Goal: Find specific page/section: Find specific page/section

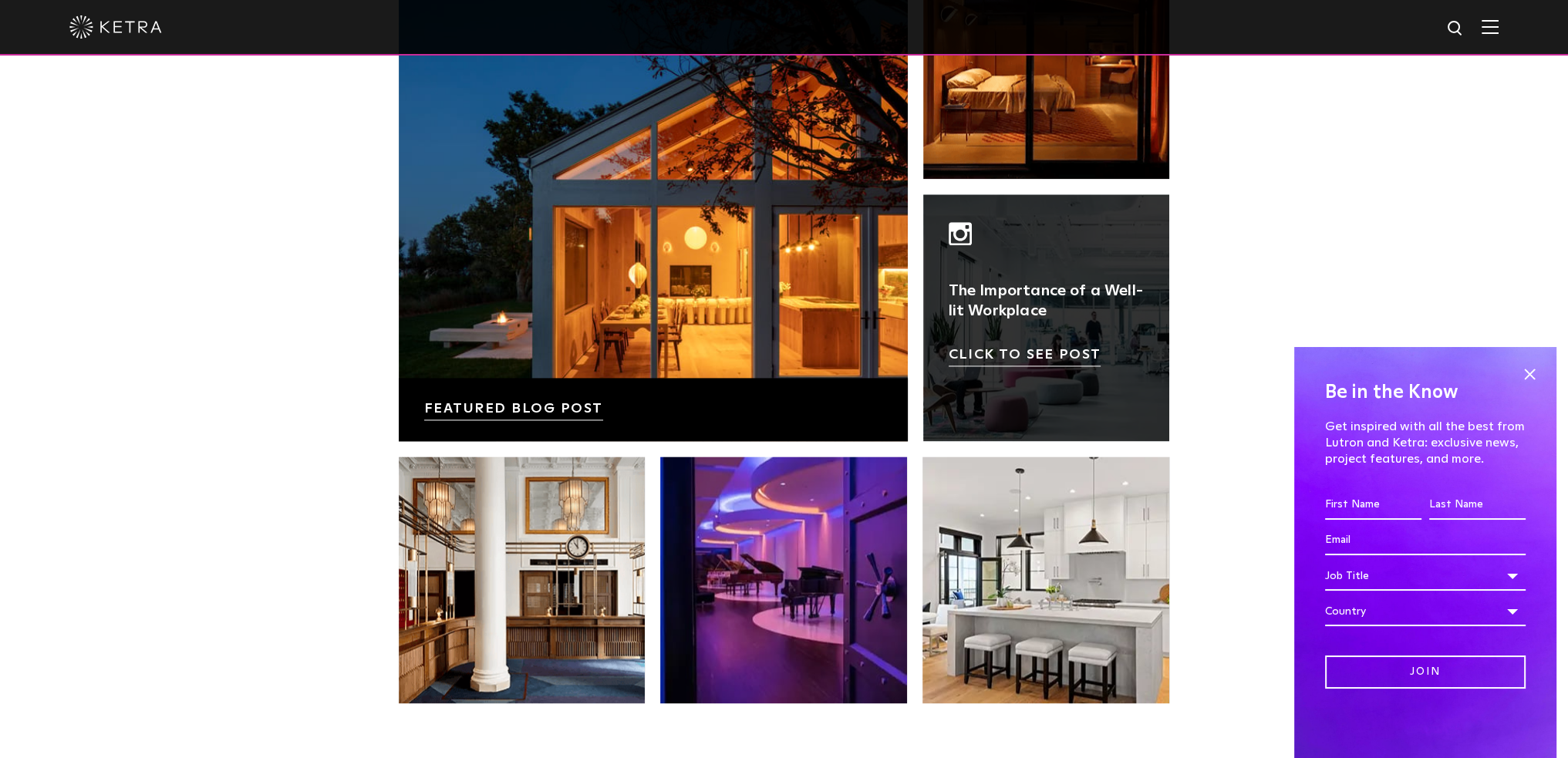
scroll to position [2700, 0]
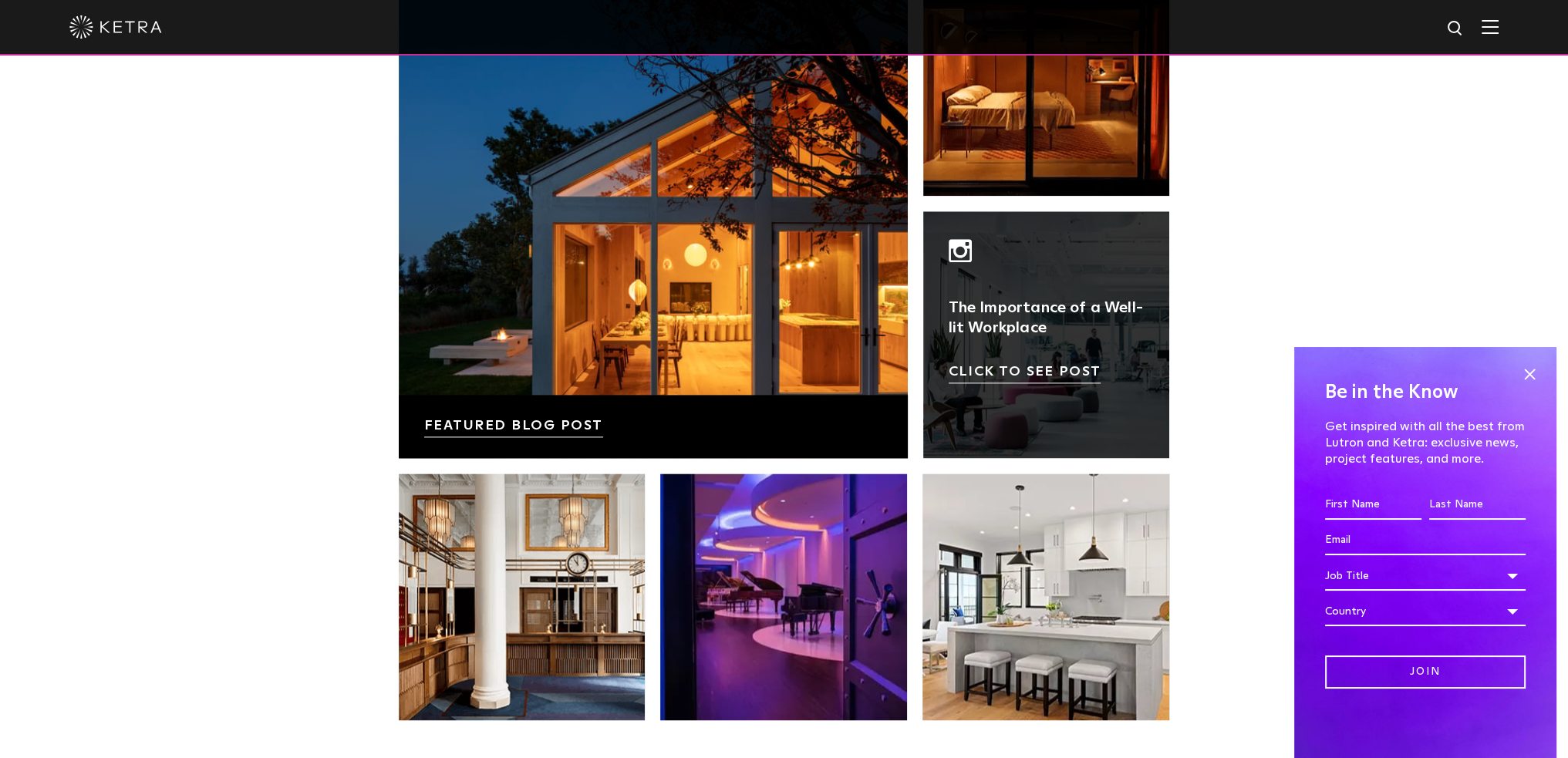
click at [1072, 268] on link at bounding box center [1046, 334] width 247 height 247
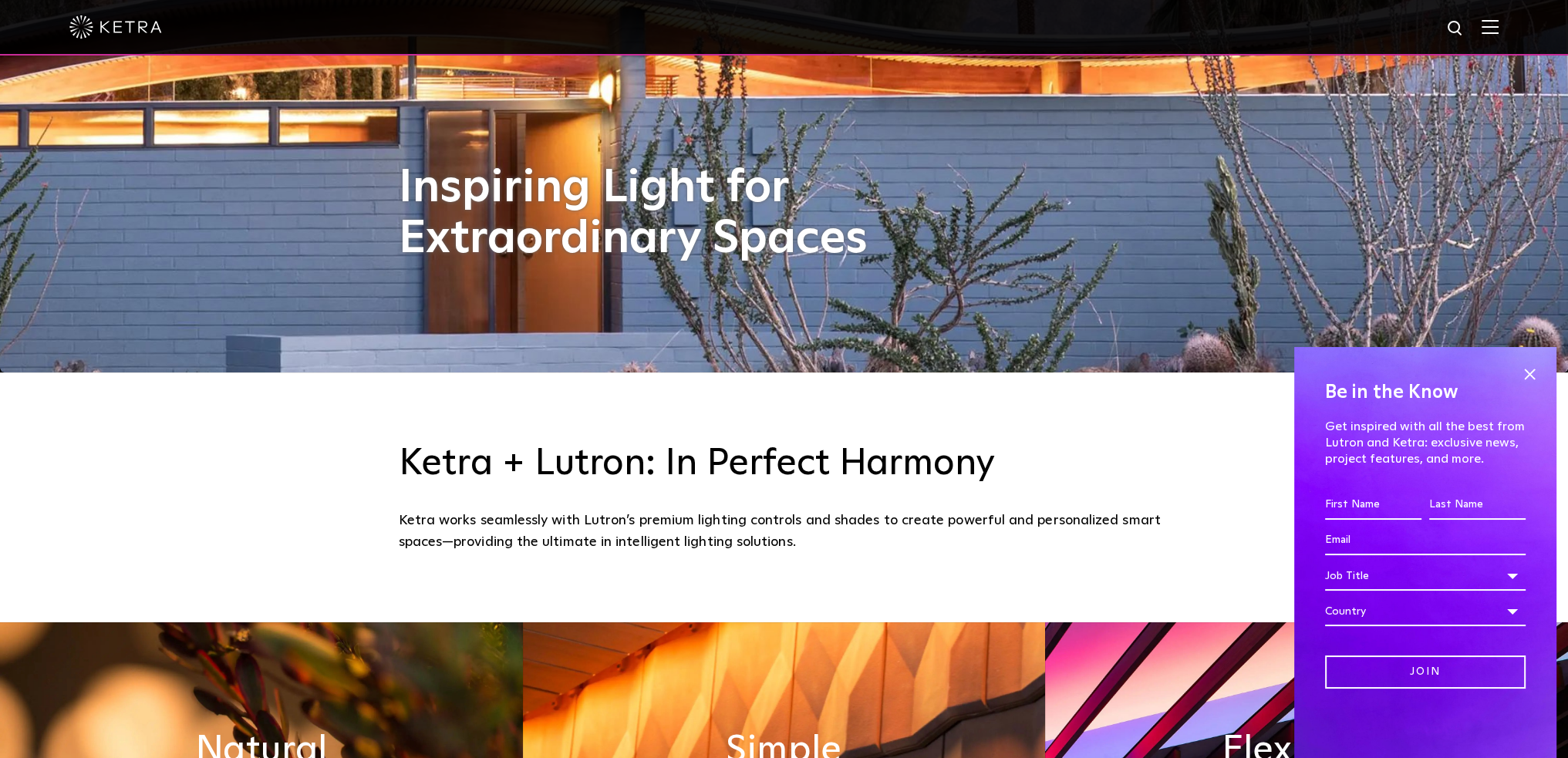
scroll to position [0, 0]
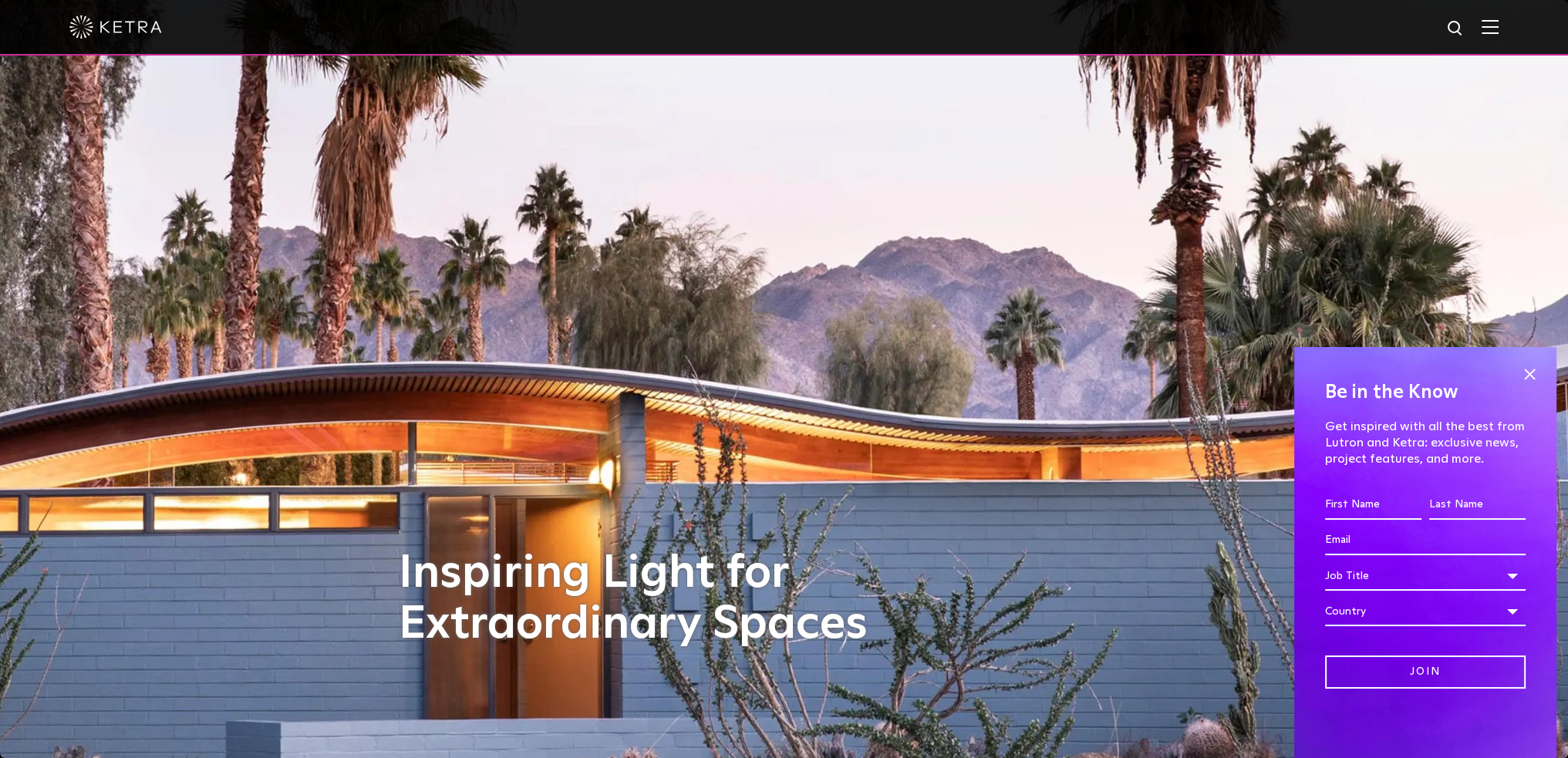
drag, startPoint x: 1530, startPoint y: 370, endPoint x: 1499, endPoint y: 292, distance: 83.9
click at [1528, 370] on span at bounding box center [1529, 374] width 23 height 23
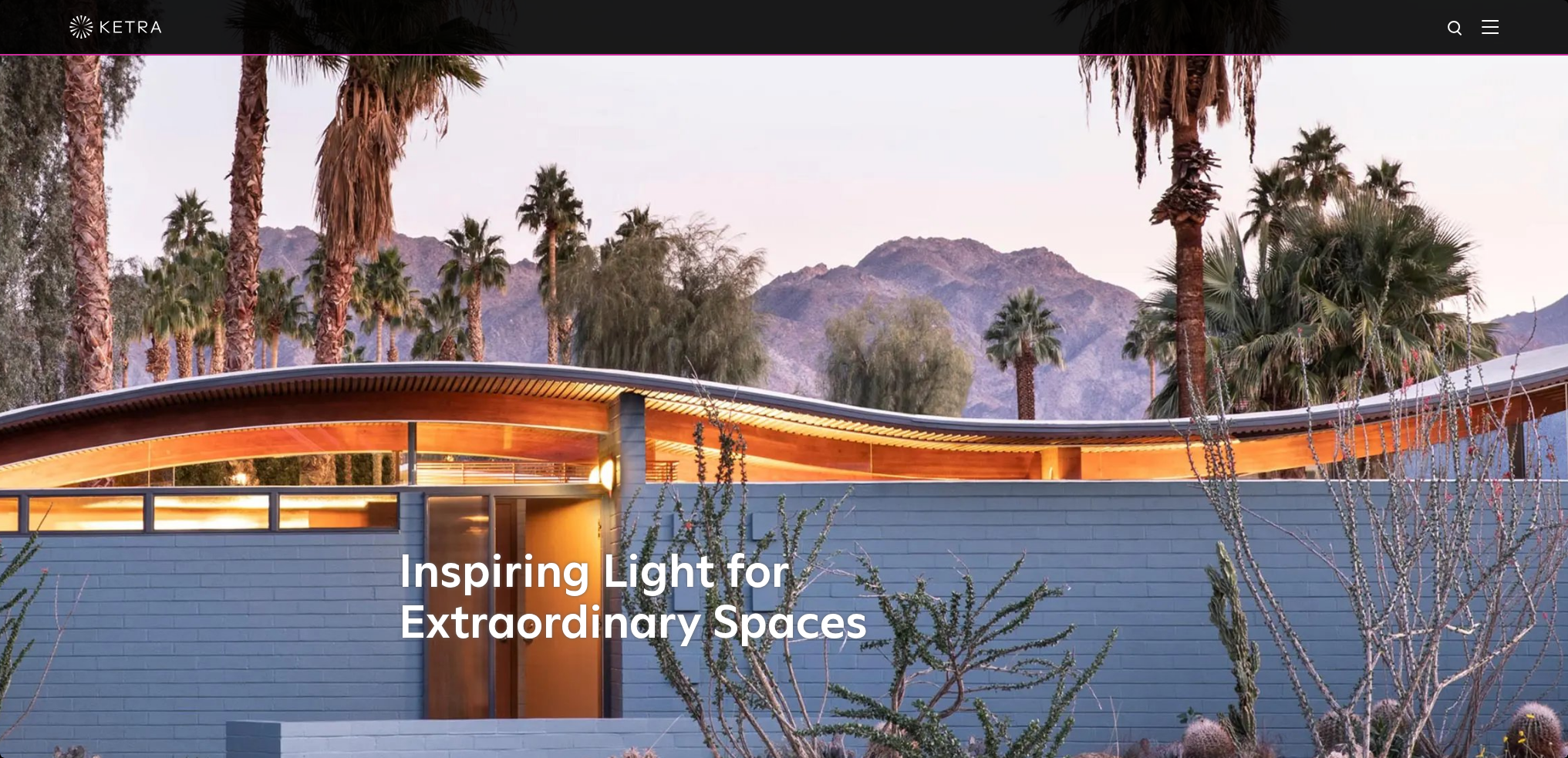
click at [1498, 29] on img at bounding box center [1490, 26] width 17 height 15
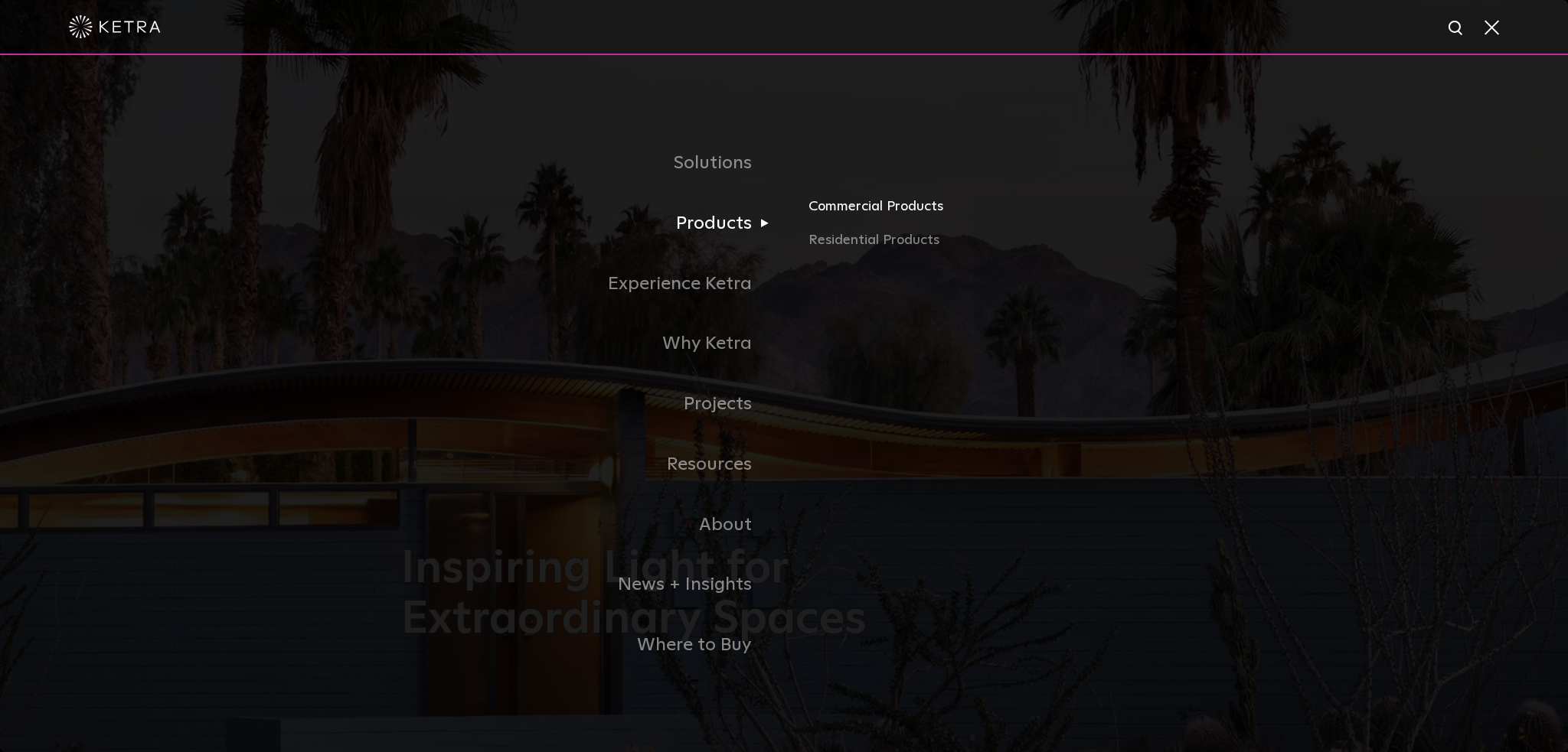
click at [839, 210] on link "Commercial Products" at bounding box center [987, 213] width 358 height 34
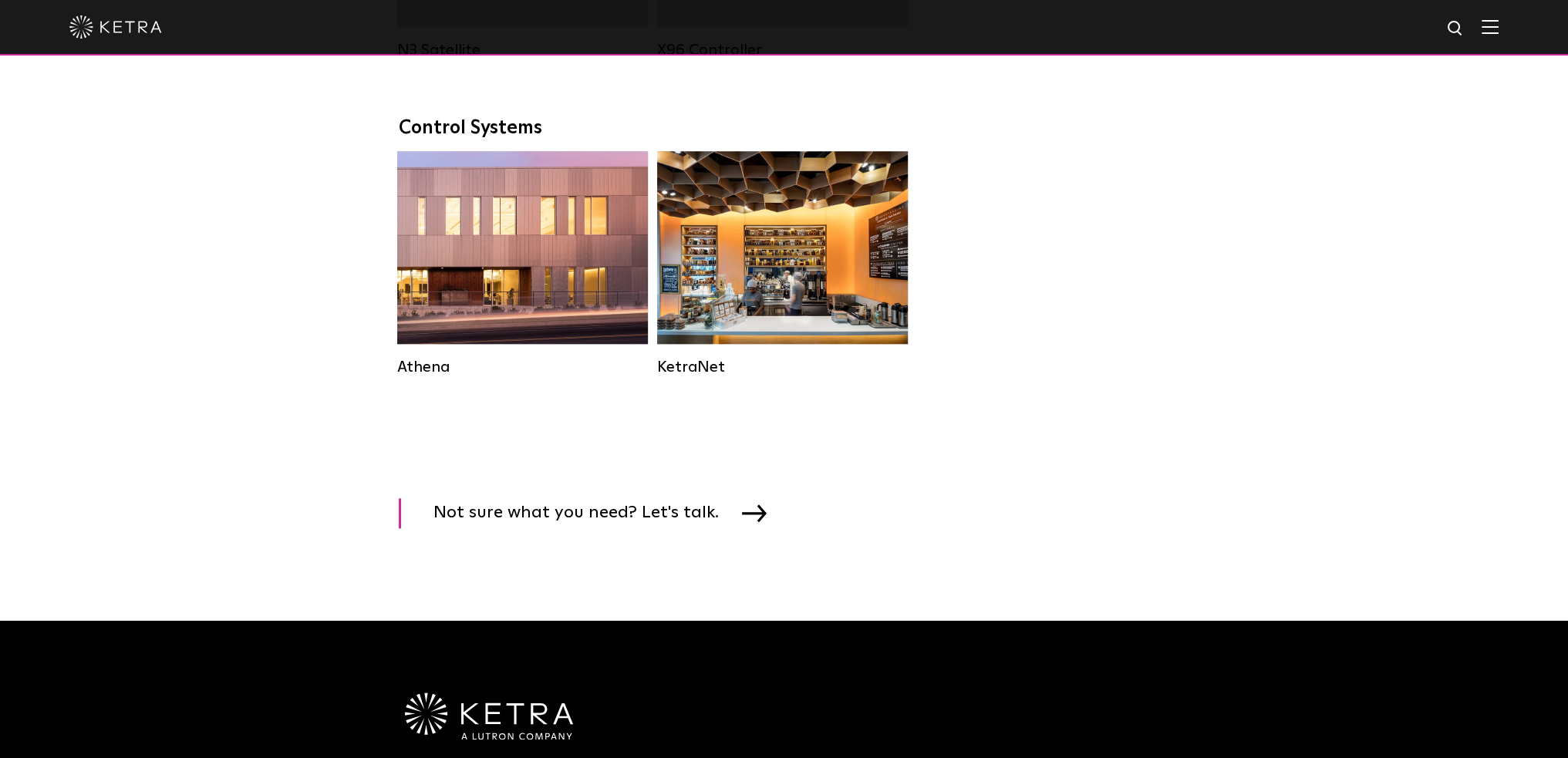
scroll to position [2277, 0]
